Goal: Navigation & Orientation: Find specific page/section

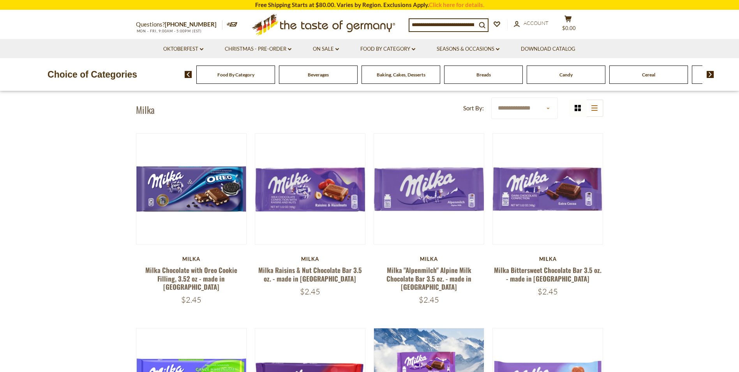
scroll to position [39, 0]
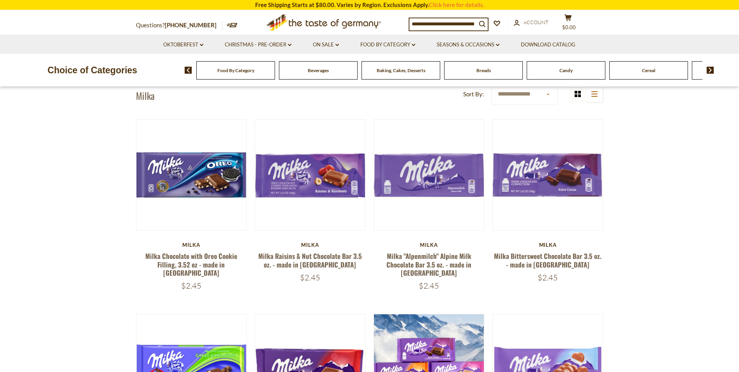
click at [275, 78] on div "Candy" at bounding box center [235, 70] width 79 height 18
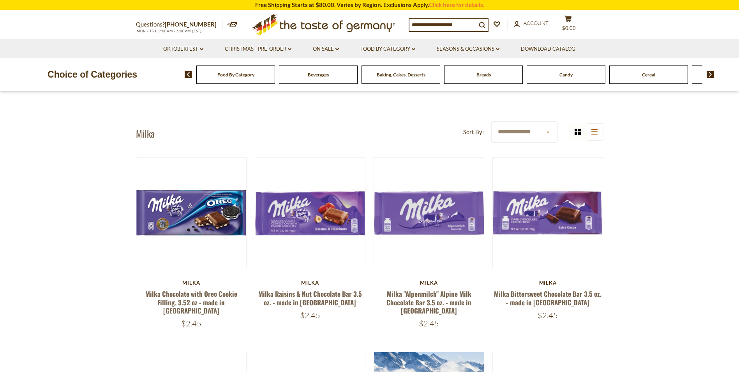
scroll to position [0, 0]
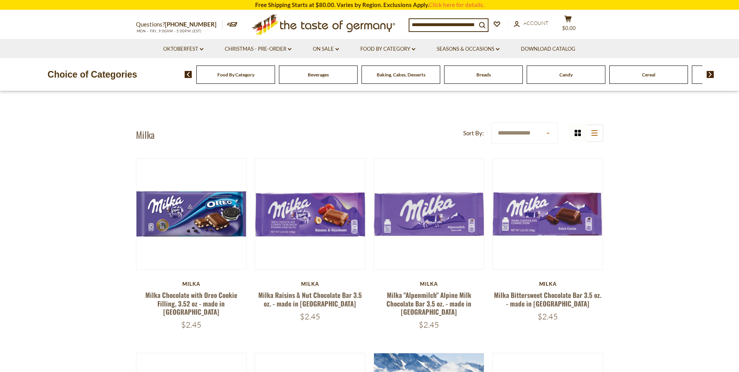
click at [275, 71] on div "Candy" at bounding box center [235, 74] width 79 height 18
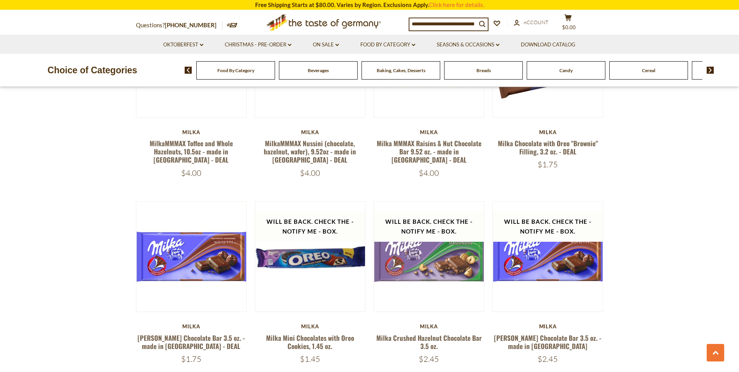
scroll to position [1559, 0]
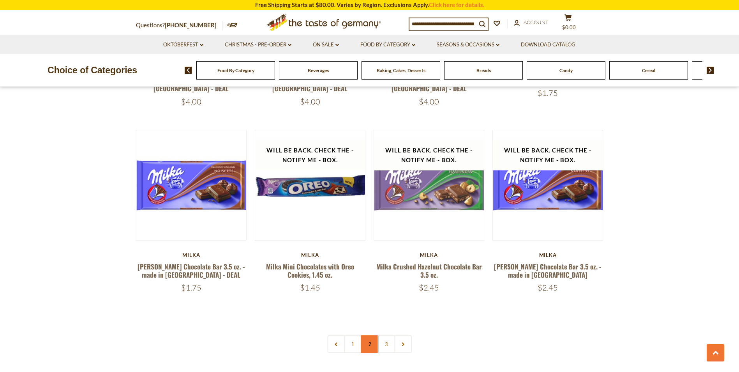
click at [367, 335] on link "2" at bounding box center [370, 344] width 18 height 18
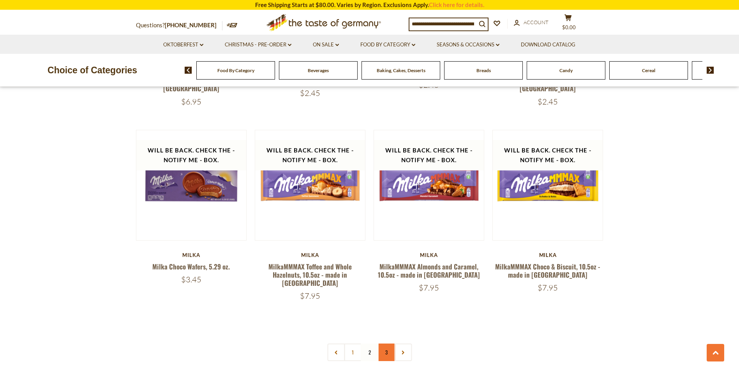
click at [382, 343] on link "3" at bounding box center [387, 352] width 18 height 18
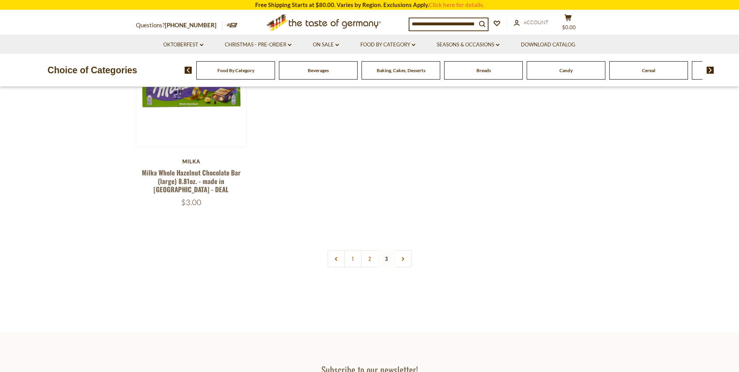
scroll to position [44, 0]
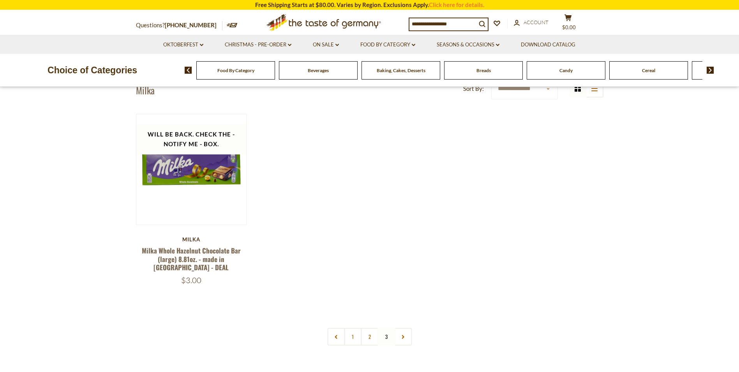
click at [275, 73] on div "Candy" at bounding box center [235, 70] width 79 height 18
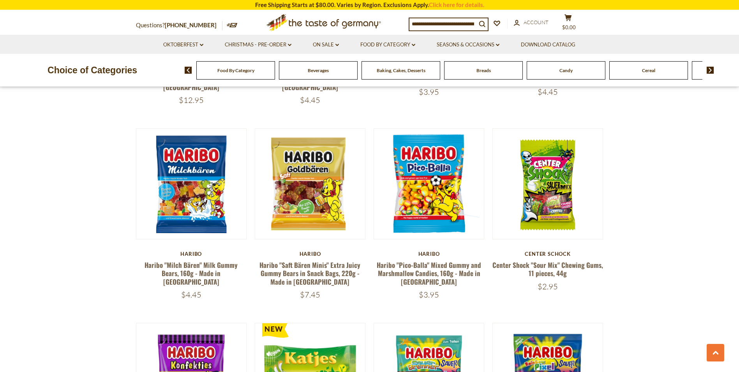
scroll to position [1403, 0]
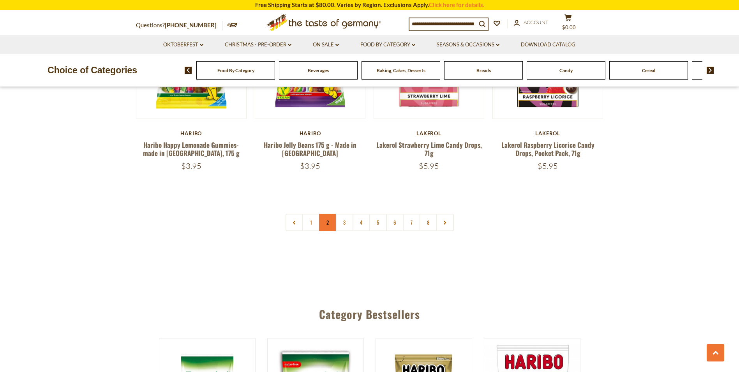
click at [324, 214] on link "2" at bounding box center [328, 223] width 18 height 18
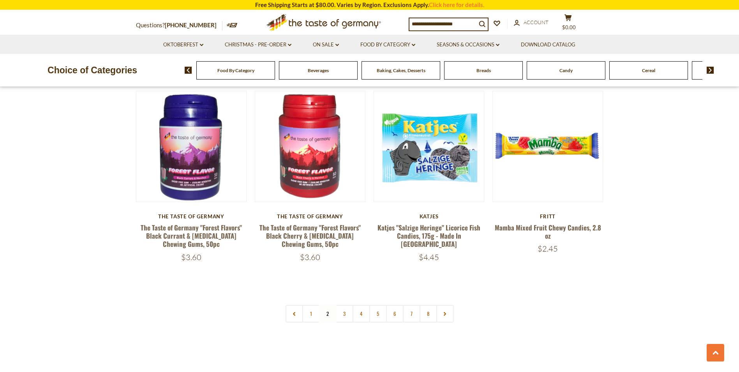
scroll to position [1808, 0]
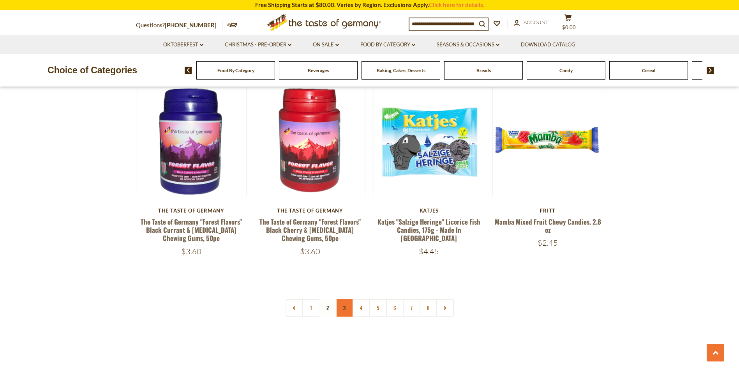
click at [347, 299] on link "3" at bounding box center [345, 308] width 18 height 18
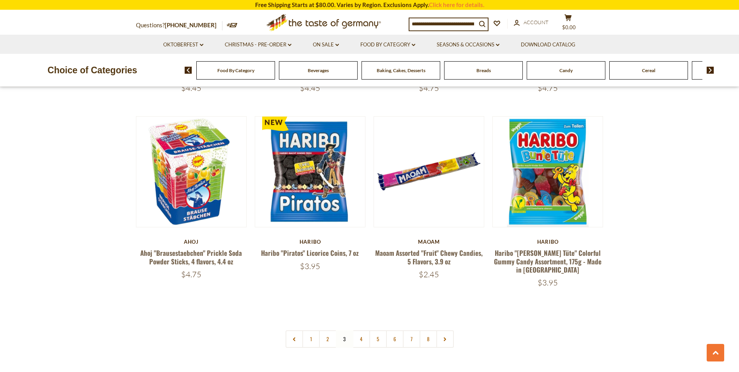
scroll to position [1769, 0]
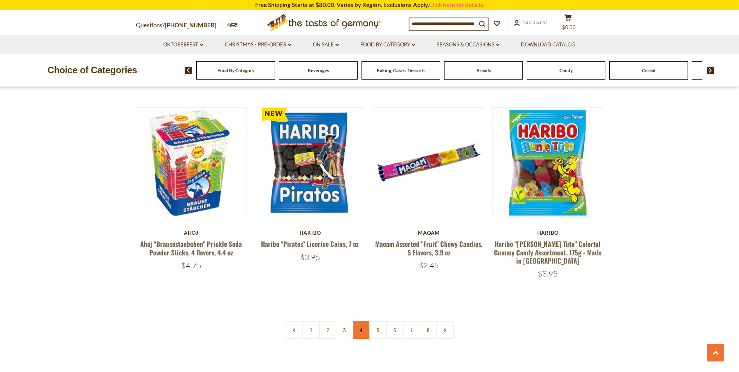
click at [367, 321] on link "4" at bounding box center [362, 330] width 18 height 18
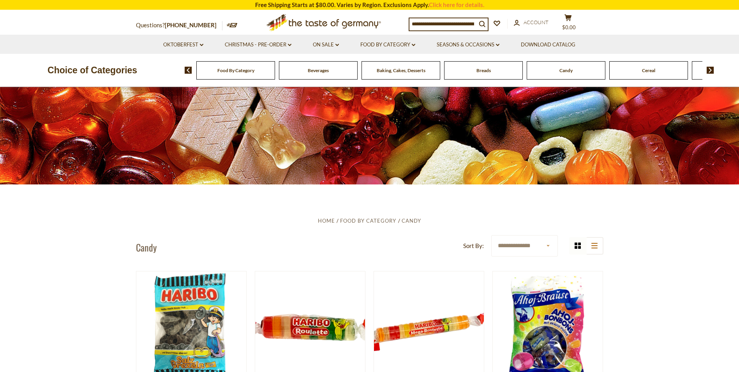
scroll to position [54, 0]
